Goal: Task Accomplishment & Management: Use online tool/utility

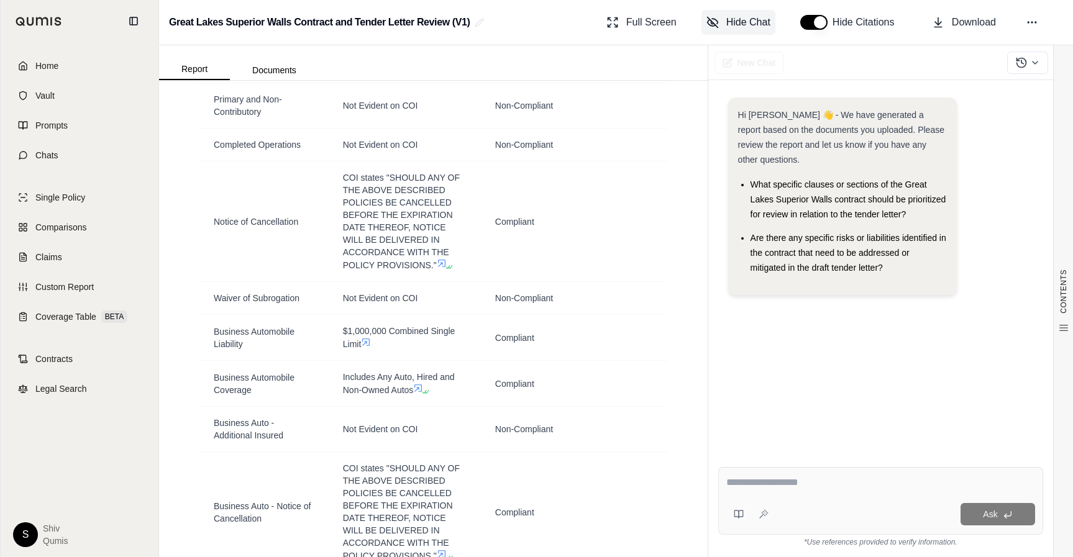
click at [728, 29] on span "Hide Chat" at bounding box center [748, 22] width 44 height 15
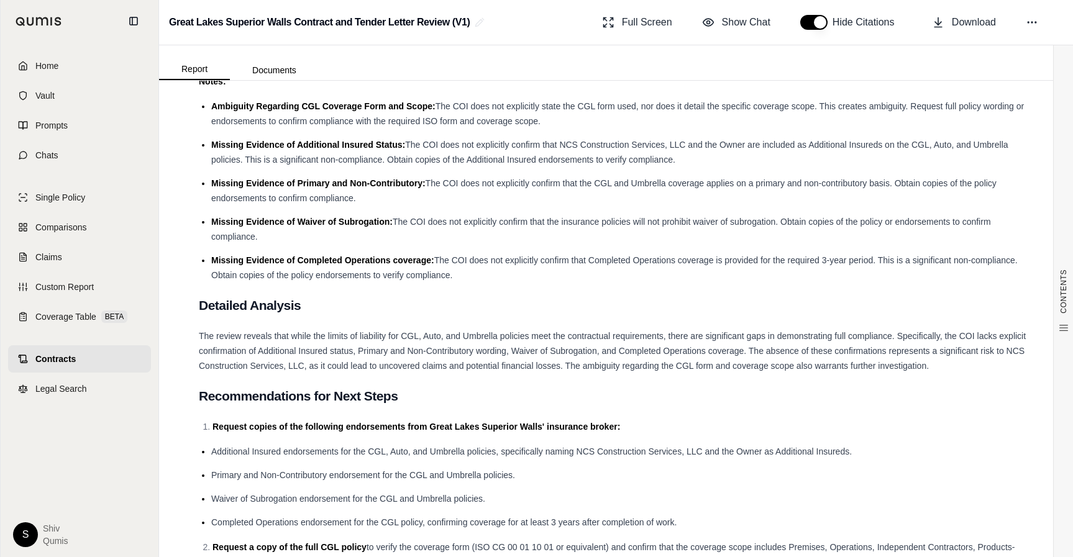
scroll to position [2732, 0]
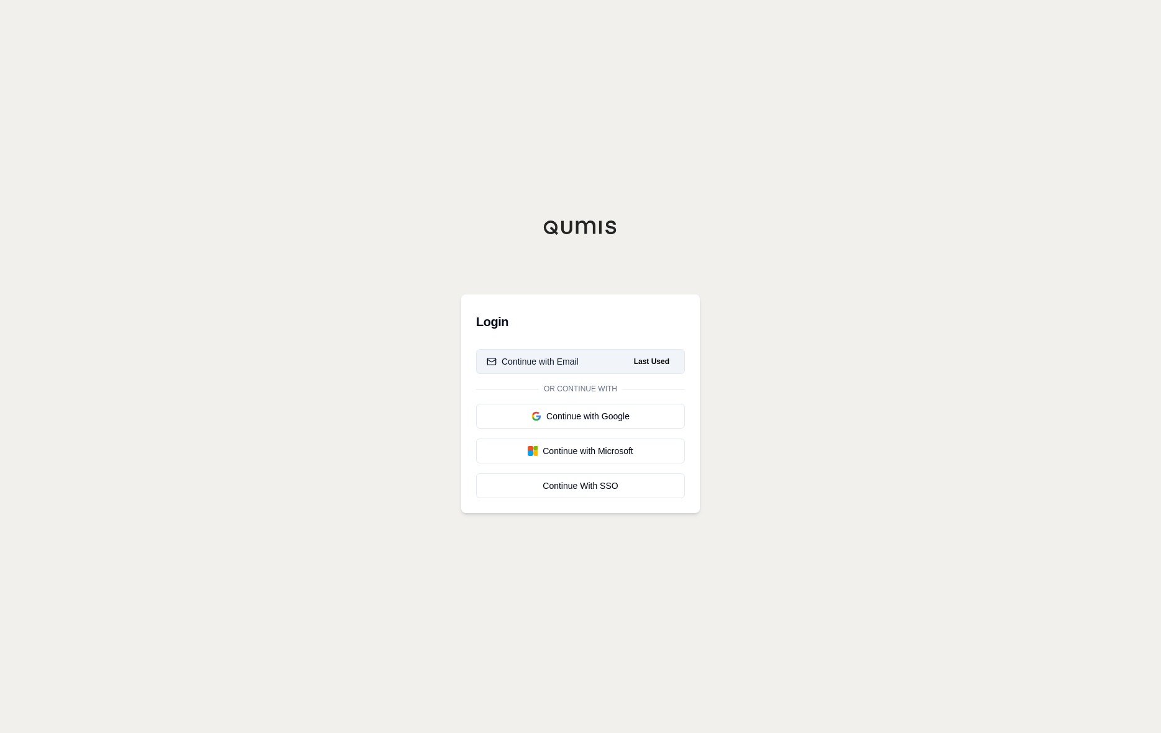
click at [513, 360] on div "Continue with Email" at bounding box center [533, 361] width 92 height 12
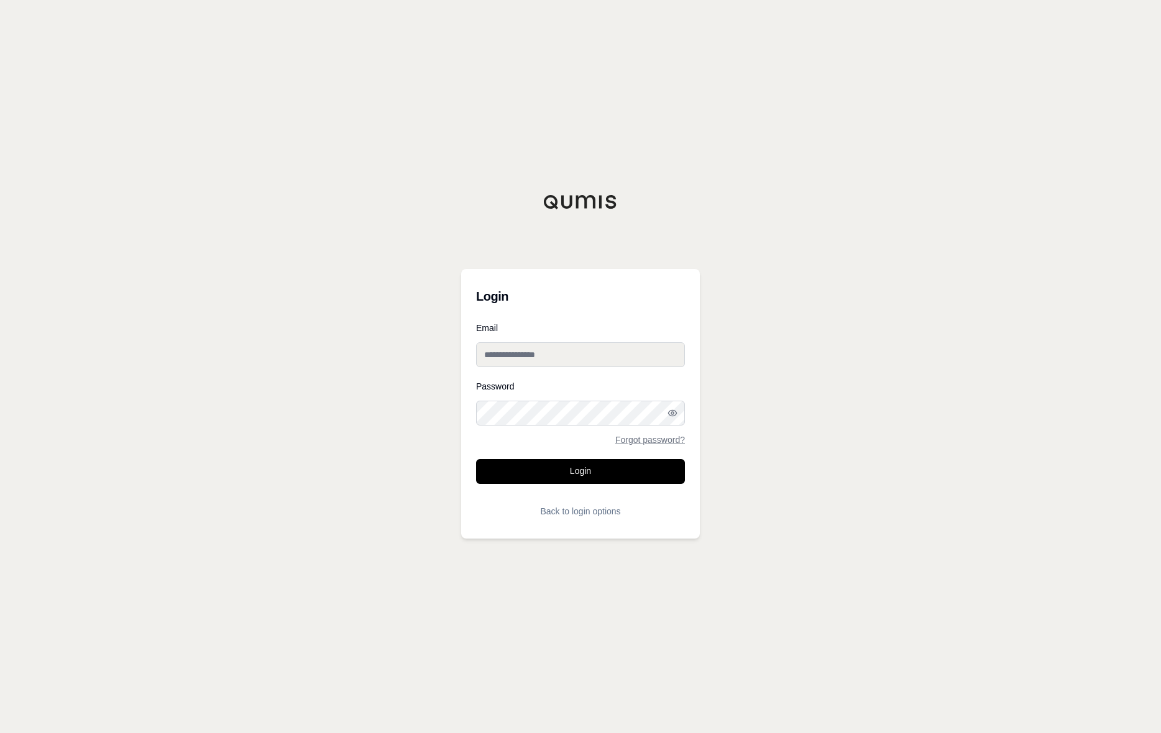
click at [526, 357] on input "Email" at bounding box center [580, 354] width 209 height 25
type input "**********"
click at [579, 475] on button "Login" at bounding box center [580, 471] width 209 height 25
